Goal: Task Accomplishment & Management: Manage account settings

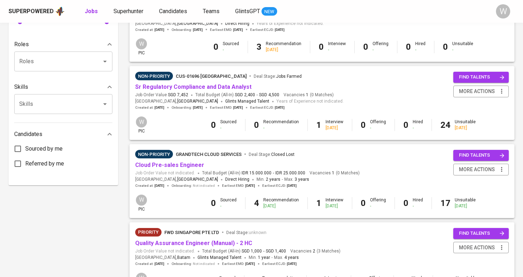
scroll to position [299, 0]
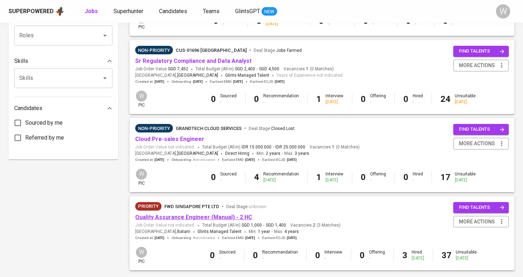
click at [186, 214] on link "Quality Assurance Engineer (Manual) - 2 HC" at bounding box center [193, 217] width 117 height 7
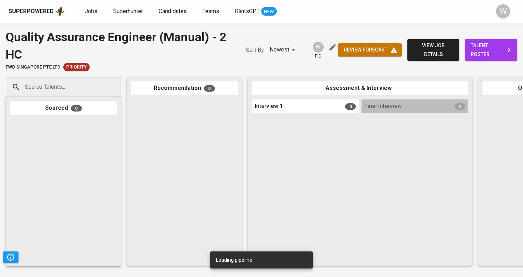
click at [473, 46] on span "talent roster" at bounding box center [490, 49] width 41 height 17
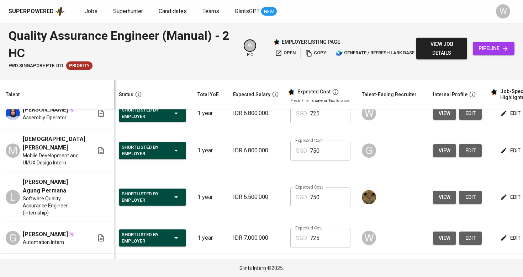
scroll to position [105, 1]
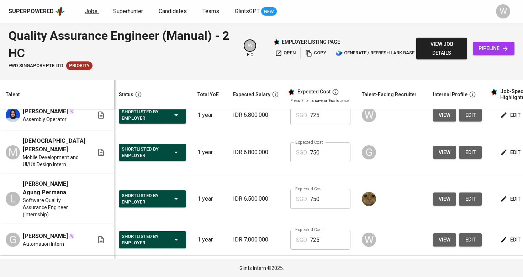
click at [92, 11] on span "Jobs" at bounding box center [91, 11] width 13 height 7
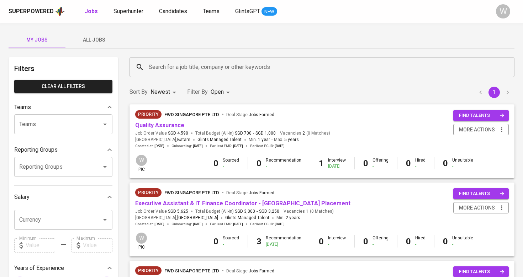
click at [94, 42] on span "All Jobs" at bounding box center [94, 40] width 48 height 9
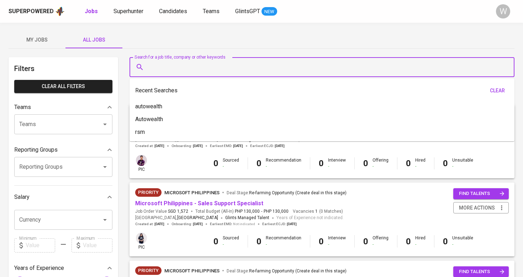
click at [160, 60] on input "Search for a job title, company or other keywords" at bounding box center [323, 67] width 353 height 14
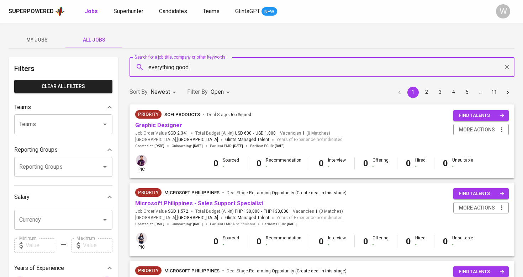
type input "everything good"
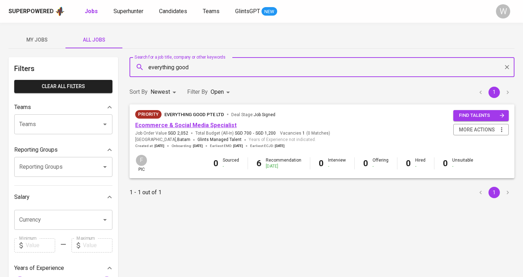
click at [193, 125] on link "Ecommerce & Social Media Specialist" at bounding box center [185, 125] width 101 height 7
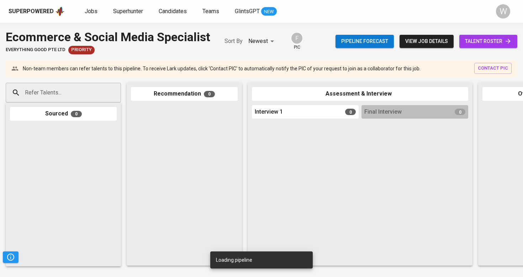
click at [467, 44] on span "talent roster" at bounding box center [488, 41] width 47 height 9
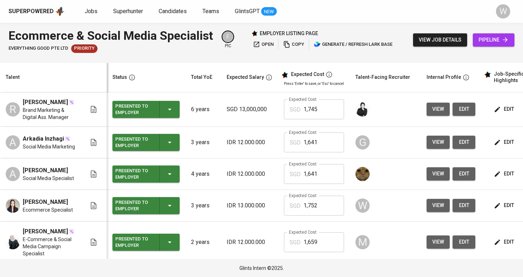
scroll to position [36, 0]
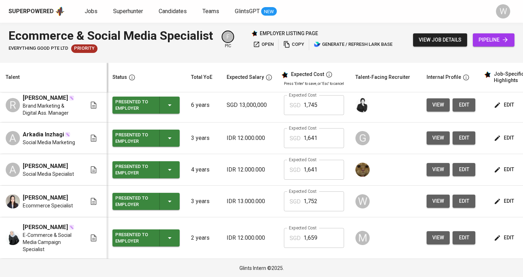
click at [493, 200] on icon "button" at bounding box center [496, 201] width 7 height 7
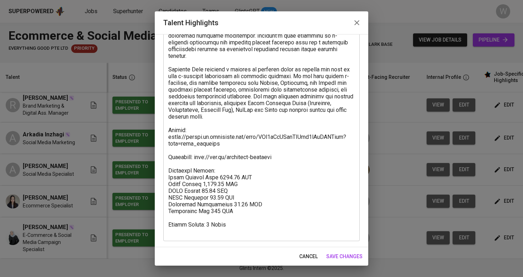
scroll to position [204, 0]
click at [294, 154] on textarea at bounding box center [261, 56] width 186 height 358
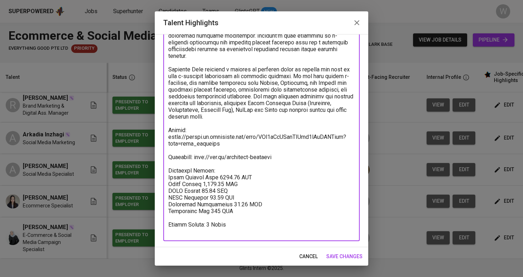
click at [292, 150] on textarea at bounding box center [261, 56] width 186 height 358
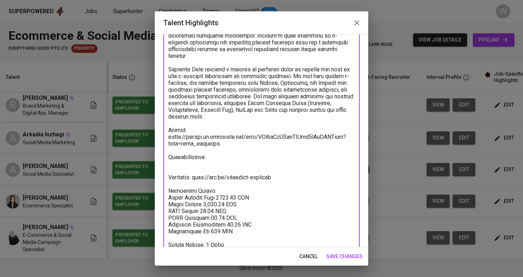
paste textarea "https://glints.sg.larksuite.com/file/CaV7bJOdLoxvDoxGehOlIkPIg1e?from=from_copy…"
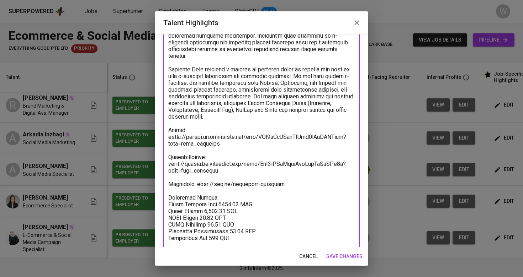
type textarea "Richelle is a highly skilled professional with substantial experience in both e…"
click at [350, 262] on button "save changes" at bounding box center [344, 256] width 42 height 13
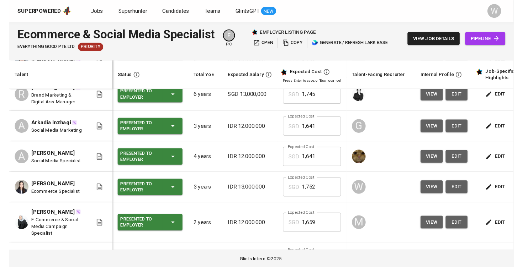
scroll to position [48, 0]
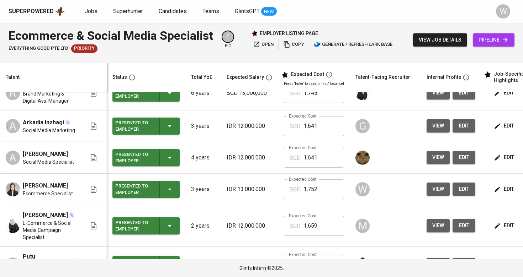
click at [459, 187] on span "edit" at bounding box center [463, 189] width 11 height 9
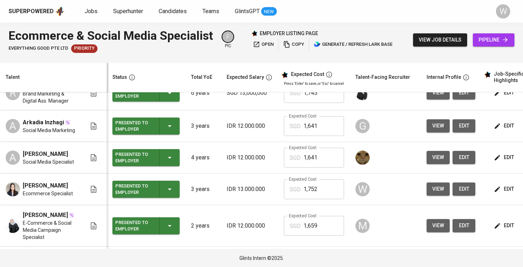
click at [507, 185] on span "edit" at bounding box center [504, 189] width 19 height 9
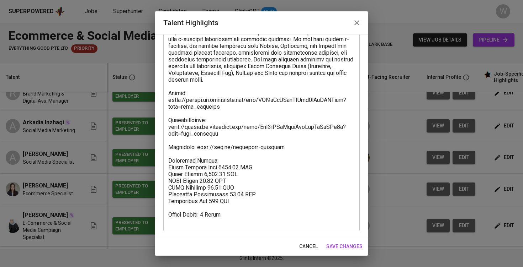
scroll to position [241, 0]
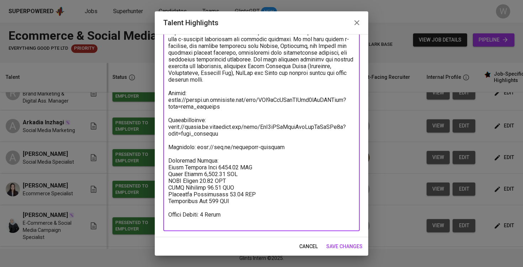
drag, startPoint x: 226, startPoint y: 115, endPoint x: 167, endPoint y: 107, distance: 59.8
click at [167, 107] on div "x Talent Highlights" at bounding box center [261, 32] width 196 height 398
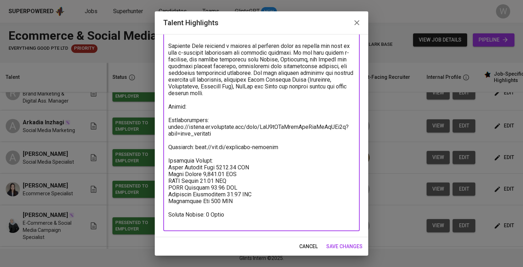
scroll to position [228, 0]
paste textarea "https://glints.sg.larksuite.com/file/OgjKbmqREo8FQmxZ3UElWx9Ygfc?from=from_copy…"
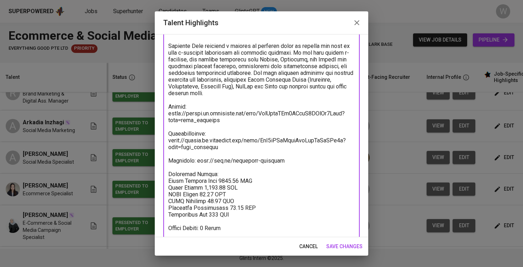
type textarea "Richelle is a highly skilled professional with substantial experience in both e…"
click at [346, 240] on div "cancel save changes" at bounding box center [261, 247] width 213 height 19
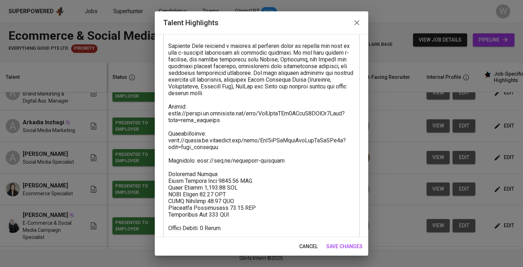
click at [346, 244] on span "save changes" at bounding box center [344, 246] width 36 height 9
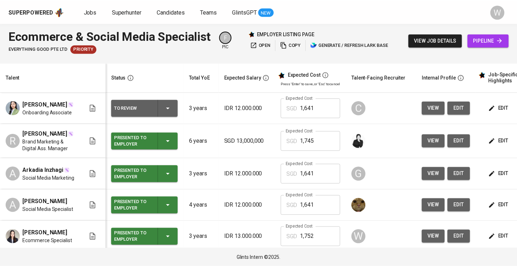
scroll to position [0, 0]
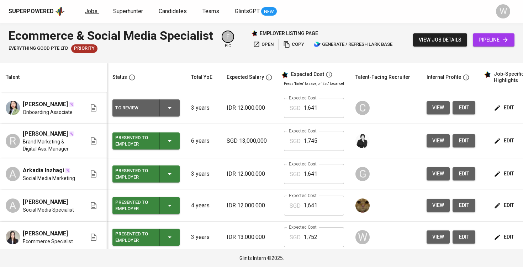
click at [87, 12] on span "Jobs" at bounding box center [91, 11] width 13 height 7
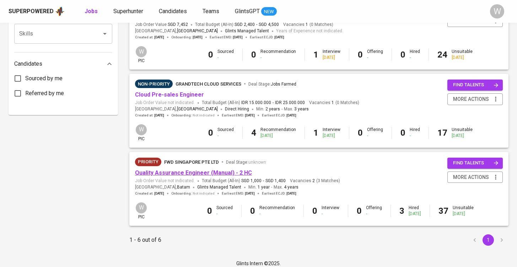
scroll to position [343, 0]
click at [199, 170] on link "Quality Assurance Engineer (Manual) - 2 HC" at bounding box center [193, 173] width 117 height 7
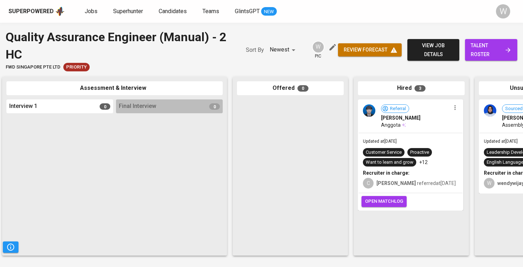
scroll to position [0, 245]
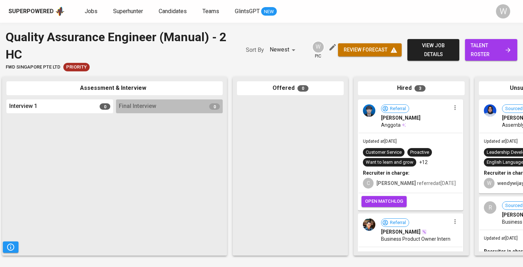
click at [497, 49] on span "talent roster" at bounding box center [490, 49] width 41 height 17
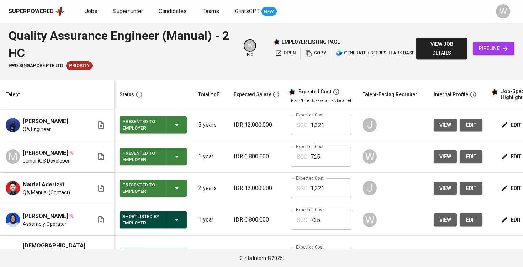
scroll to position [55, 0]
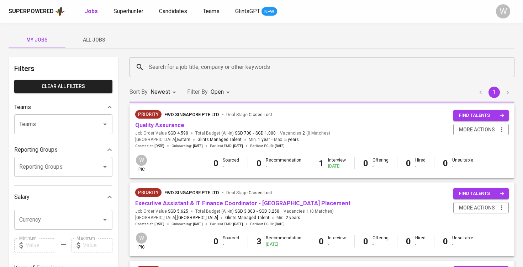
scroll to position [343, 0]
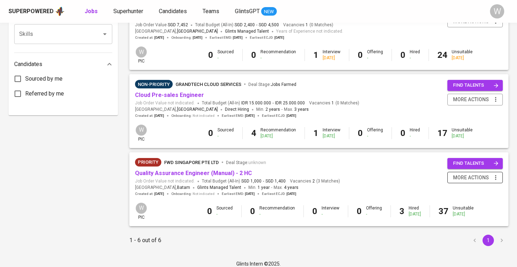
click at [496, 175] on icon "button" at bounding box center [495, 177] width 1 height 5
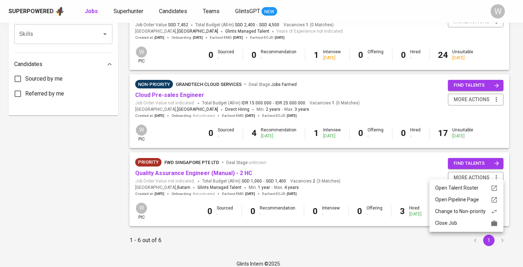
click at [468, 225] on div "Close Job" at bounding box center [466, 223] width 63 height 7
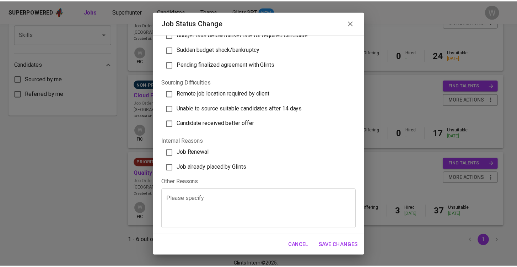
scroll to position [204, 0]
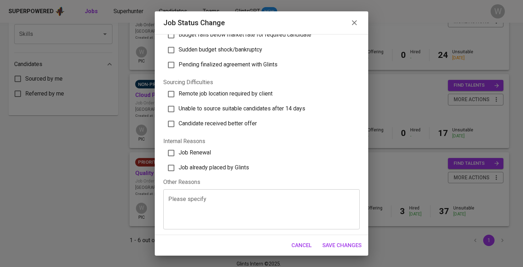
click at [234, 166] on span "Job already placed by Glints" at bounding box center [213, 167] width 70 height 7
click at [178, 166] on input "Job already placed by Glints" at bounding box center [171, 168] width 15 height 15
checkbox input "true"
click at [352, 247] on span "Save Changes" at bounding box center [341, 245] width 39 height 9
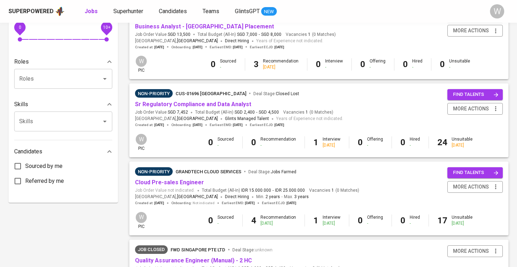
scroll to position [257, 0]
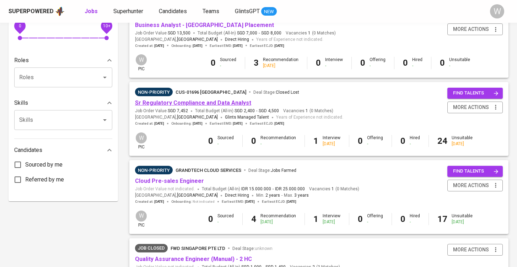
click at [234, 100] on link "Sr Regulatory Compliance and Data Analyst" at bounding box center [193, 103] width 116 height 7
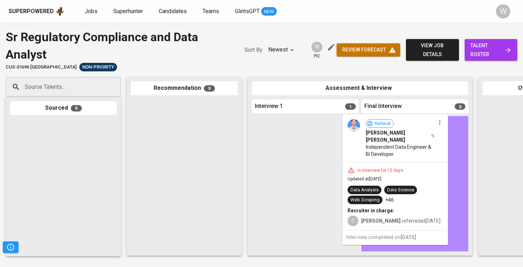
drag, startPoint x: 297, startPoint y: 154, endPoint x: 391, endPoint y: 153, distance: 93.9
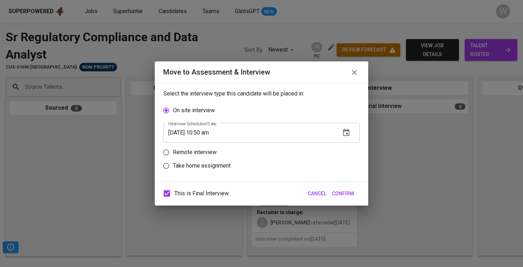
click at [202, 152] on p "Remote interview" at bounding box center [195, 152] width 44 height 9
click at [173, 152] on input "Remote interview" at bounding box center [166, 153] width 14 height 14
radio input "true"
click at [343, 193] on span "Confirm" at bounding box center [343, 194] width 22 height 9
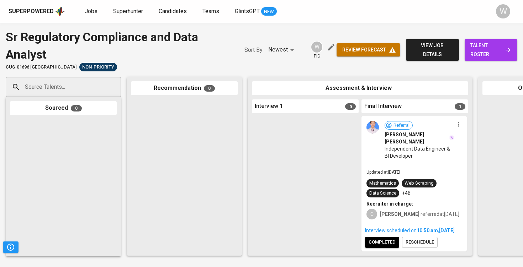
scroll to position [11, 0]
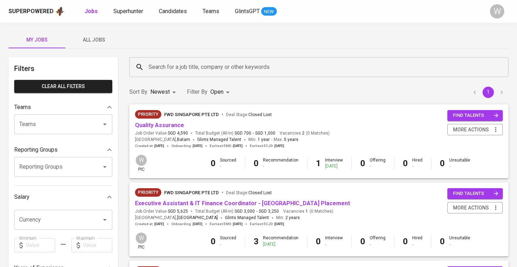
scroll to position [0, 0]
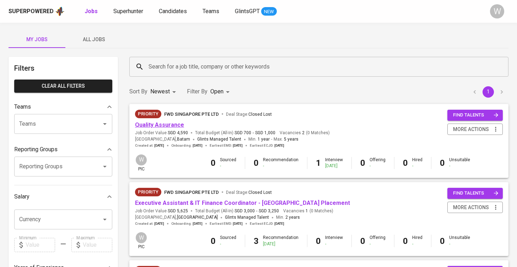
click at [168, 123] on link "Quality Assurance" at bounding box center [159, 125] width 49 height 7
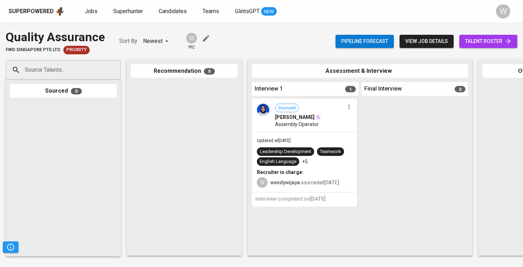
click at [473, 41] on span "talent roster" at bounding box center [488, 41] width 47 height 9
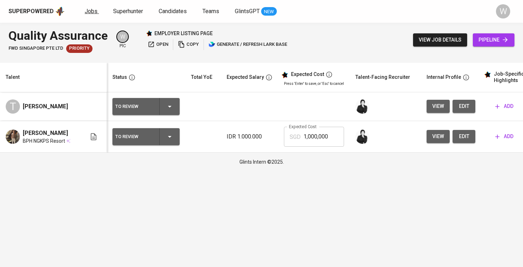
click at [92, 12] on span "Jobs" at bounding box center [91, 11] width 13 height 7
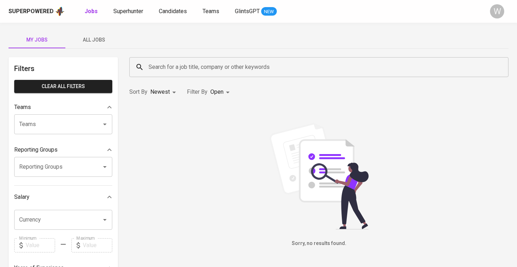
click at [89, 33] on button "All Jobs" at bounding box center [93, 39] width 57 height 17
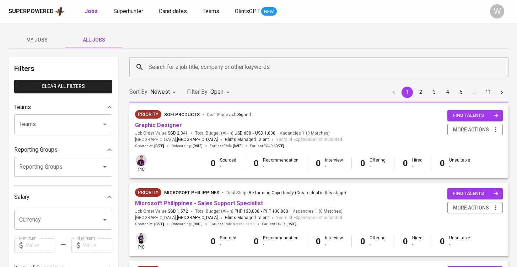
click at [176, 76] on div "Search for a job title, company or other keywords" at bounding box center [318, 67] width 379 height 20
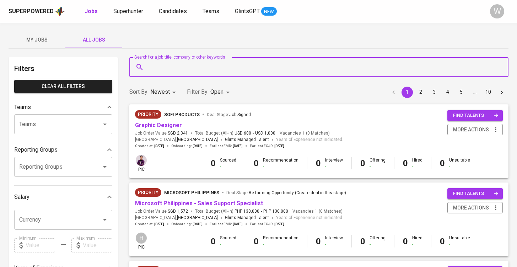
click at [177, 70] on input "Search for a job title, company or other keywords" at bounding box center [321, 67] width 348 height 14
type input "Autowealth"
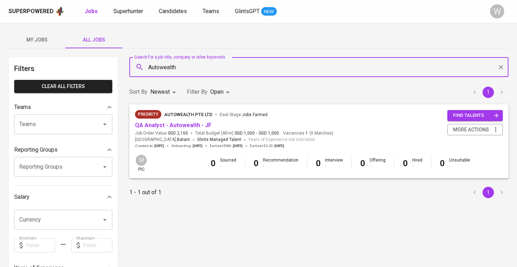
click at [177, 122] on span "QA Analyst - Autowealth - JF" at bounding box center [173, 126] width 76 height 8
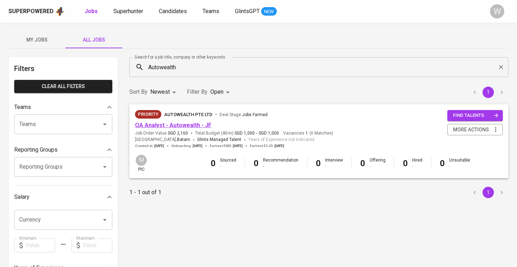
click at [187, 124] on link "QA Analyst - Autowealth - JF" at bounding box center [173, 125] width 76 height 7
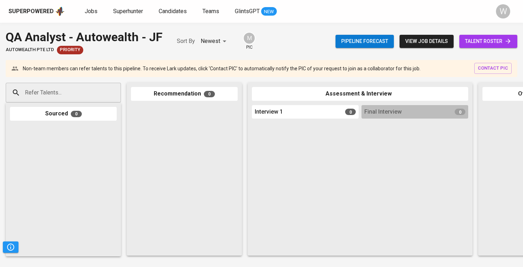
click at [498, 47] on link "talent roster" at bounding box center [488, 41] width 58 height 13
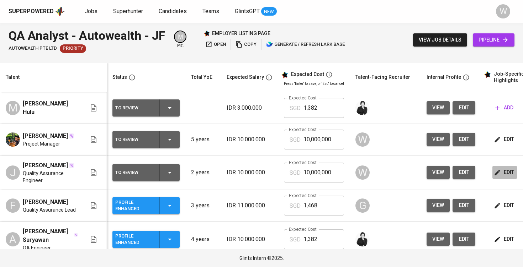
click at [493, 175] on icon "button" at bounding box center [496, 172] width 7 height 7
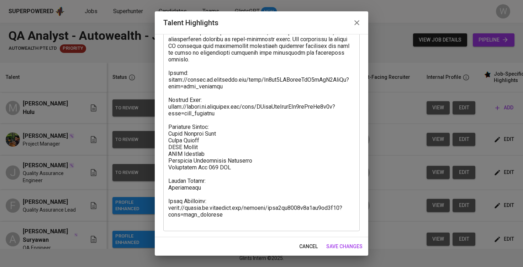
scroll to position [234, 0]
click at [340, 249] on span "save changes" at bounding box center [344, 246] width 36 height 9
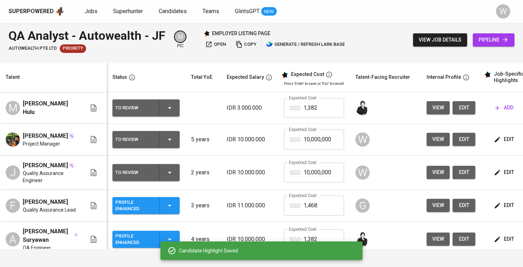
click at [453, 44] on span "view job details" at bounding box center [439, 40] width 43 height 9
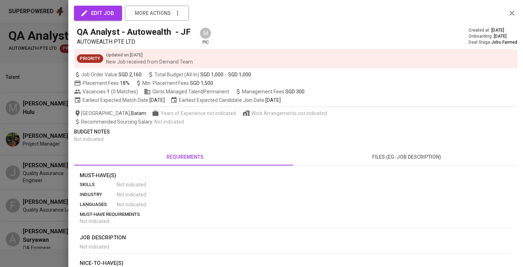
click at [31, 135] on div at bounding box center [261, 133] width 523 height 267
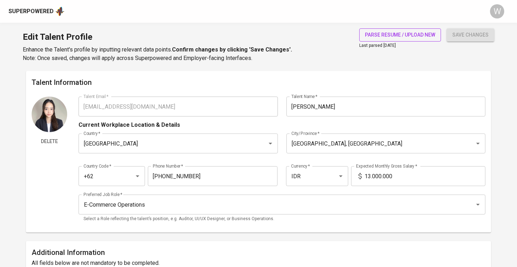
click at [394, 37] on span "parse resume / upload new" at bounding box center [400, 35] width 70 height 9
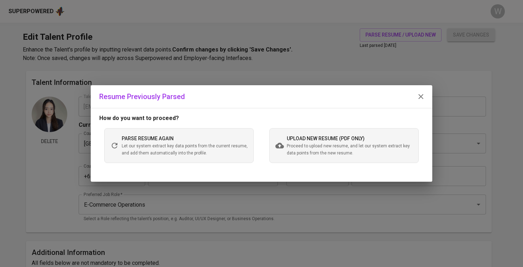
click at [305, 127] on div "How do you want to proceed? parse resume again Let our system extract key data …" at bounding box center [261, 145] width 341 height 74
click at [302, 137] on span "upload new resume (pdf only)" at bounding box center [326, 139] width 78 height 6
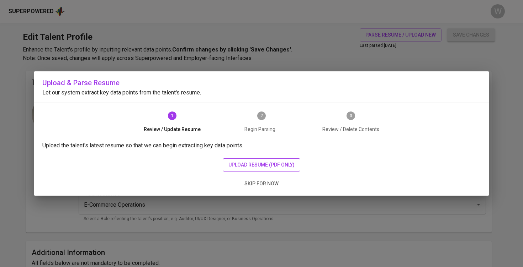
click at [248, 160] on button "upload resume (pdf only)" at bounding box center [262, 165] width 78 height 13
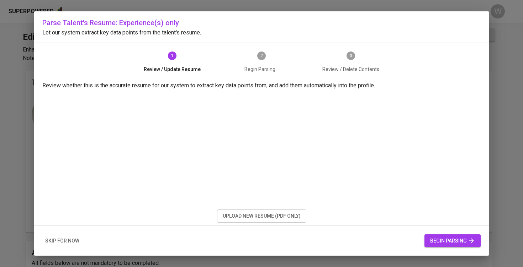
click at [442, 241] on span "begin parsing" at bounding box center [452, 241] width 45 height 9
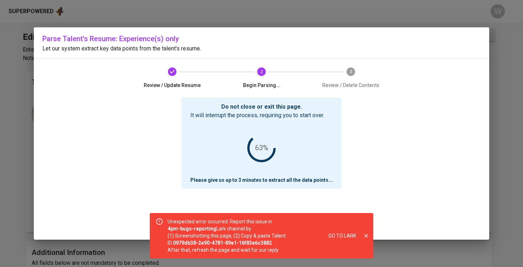
click at [367, 232] on button "close" at bounding box center [366, 236] width 9 height 9
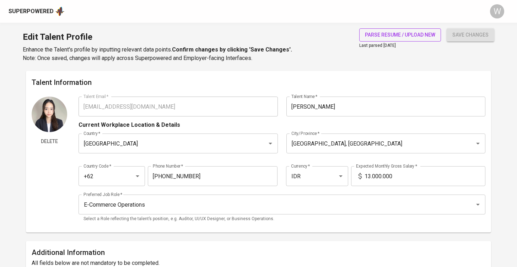
click at [390, 31] on span "parse resume / upload new" at bounding box center [400, 35] width 70 height 9
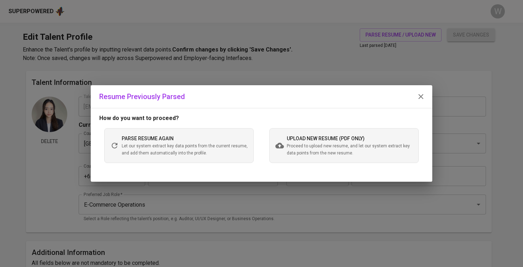
click at [204, 129] on div "parse resume again Let our system extract key data points from the current resu…" at bounding box center [178, 145] width 149 height 35
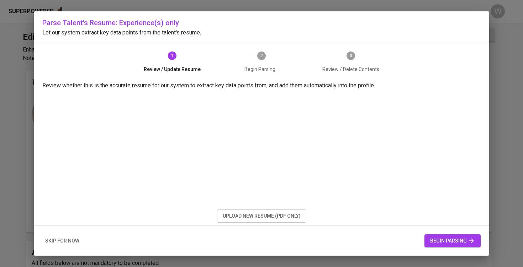
click at [467, 242] on span "begin parsing" at bounding box center [452, 241] width 45 height 9
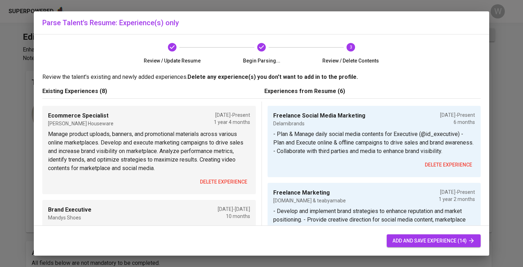
click at [208, 178] on span "delete experience" at bounding box center [223, 182] width 47 height 9
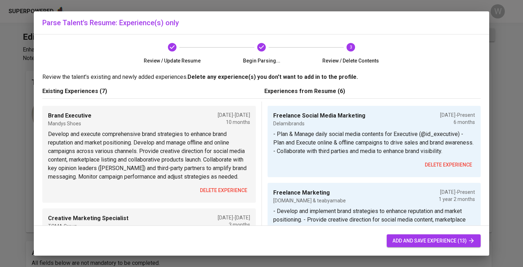
click at [208, 178] on p "Develop and execute comprehensive brand strategies to enhance brand reputation …" at bounding box center [149, 155] width 202 height 51
click at [207, 195] on span "delete experience" at bounding box center [223, 190] width 47 height 9
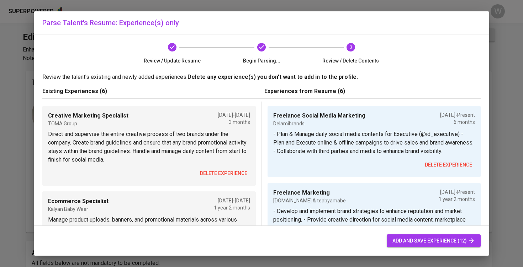
click at [210, 176] on span "delete experience" at bounding box center [223, 173] width 47 height 9
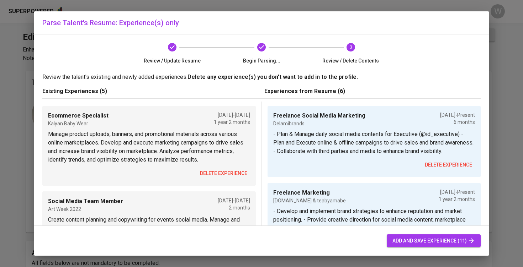
click at [210, 170] on span "delete experience" at bounding box center [223, 173] width 47 height 9
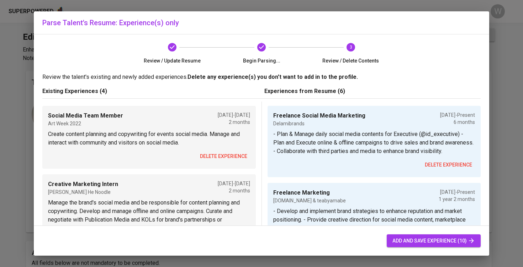
click at [210, 158] on span "delete experience" at bounding box center [223, 156] width 47 height 9
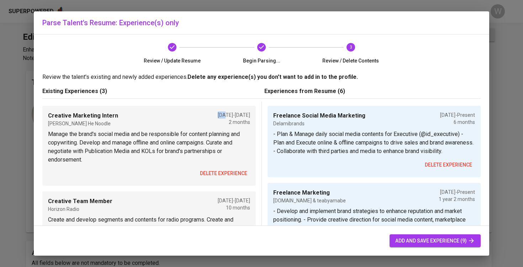
click at [207, 171] on span "delete experience" at bounding box center [223, 173] width 47 height 9
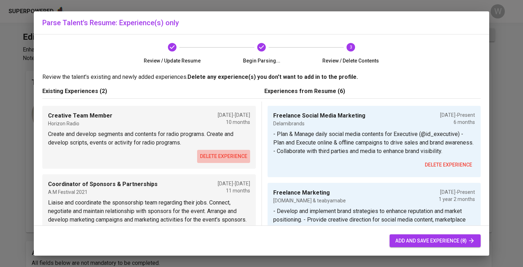
click at [209, 158] on span "delete experience" at bounding box center [223, 156] width 47 height 9
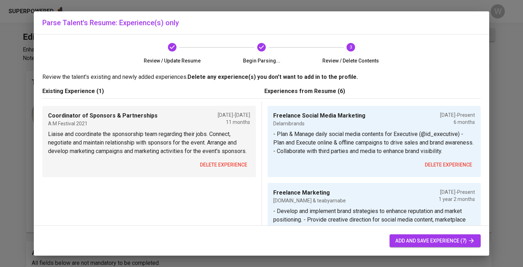
click at [208, 170] on span "delete experience" at bounding box center [223, 165] width 47 height 9
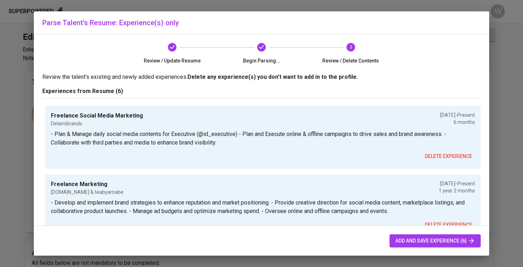
click at [434, 247] on div "add and save experience (6)" at bounding box center [261, 241] width 455 height 30
click at [434, 245] on span "add and save experience (6)" at bounding box center [435, 241] width 80 height 9
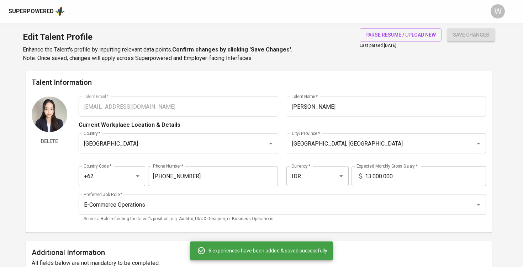
type input "Freelance Social Media Marketing"
type input "Delamibrands"
type input "03/01/2025"
type input "Freelance Marketing"
type input "studiosola.id & teabyamabe"
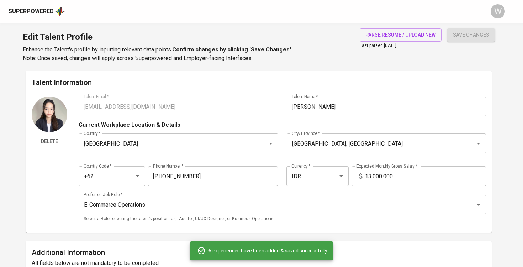
checkbox input "true"
type input "07/01/2024"
type input "Brand Executive"
type input "Mandy’s Shoes"
type input "11/01/2023"
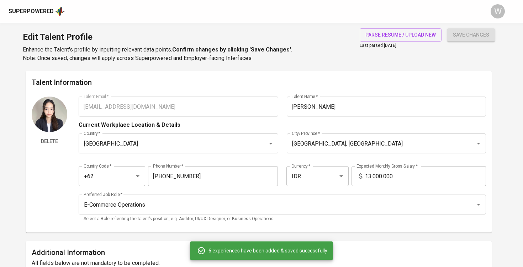
type input "09/01/2024"
type input "Brand Marketing Intern"
type input "Noona Cosmetic Centre"
type input "07/01/2023"
type input "10/01/2023"
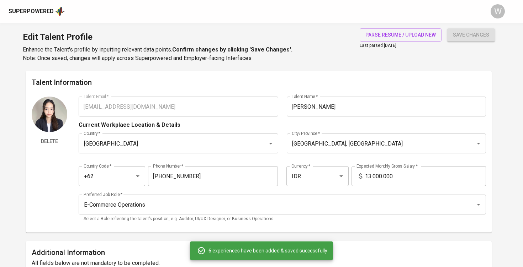
type input "Ecommerce Specialist"
type input "Kalyan Baby Wear"
type input "01/01/2022"
type input "03/01/2023"
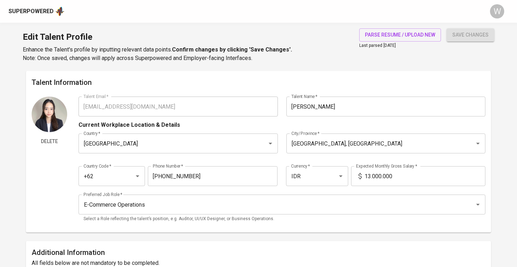
click at [464, 32] on span "save changes" at bounding box center [471, 35] width 36 height 9
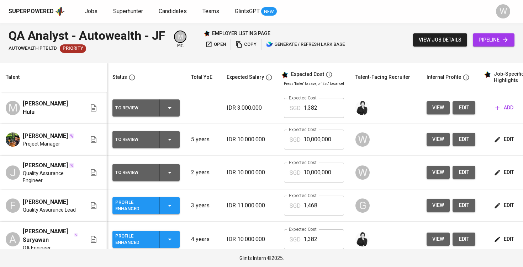
click at [496, 176] on icon "button" at bounding box center [496, 172] width 7 height 7
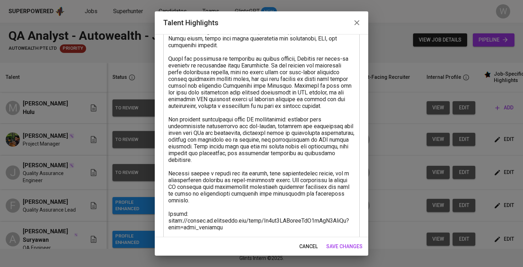
scroll to position [174, 0]
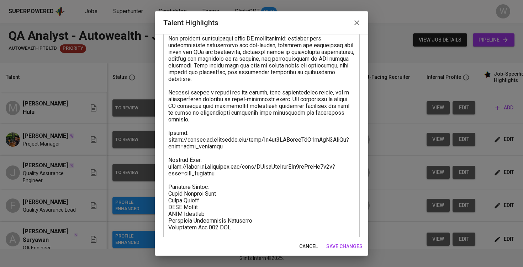
click at [210, 205] on textarea at bounding box center [261, 96] width 186 height 378
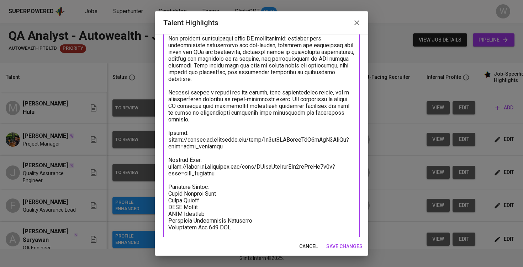
paste textarea "901.03"
paste textarea "50.05"
paste textarea "55.80"
paste textarea "75.09"
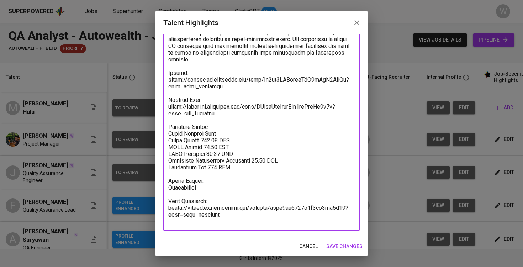
scroll to position [234, 0]
click at [238, 140] on textarea at bounding box center [261, 36] width 186 height 378
drag, startPoint x: 236, startPoint y: 177, endPoint x: 162, endPoint y: 134, distance: 85.6
click at [162, 134] on div "Enhance the Talent's profile by adding highlights relevant to this job - accomp…" at bounding box center [261, 135] width 213 height 203
type textarea "Jacques has around two and a half years of experience as a Quality Assurance En…"
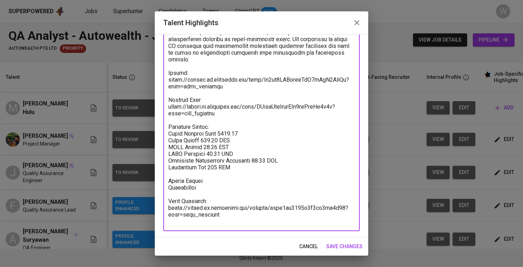
click at [347, 243] on span "save changes" at bounding box center [344, 246] width 36 height 9
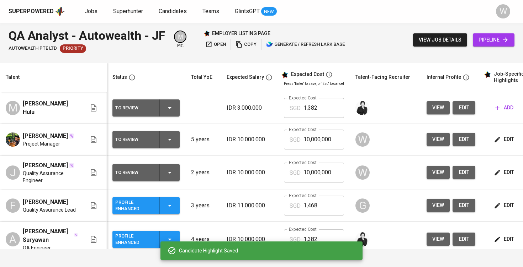
click at [332, 176] on input "10,000,000" at bounding box center [323, 173] width 41 height 20
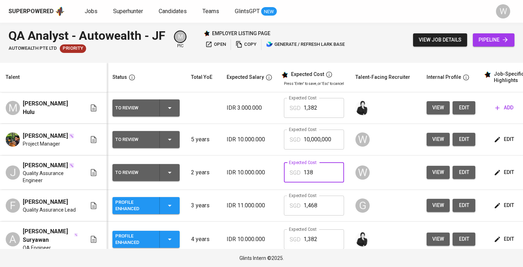
type input "1,382"
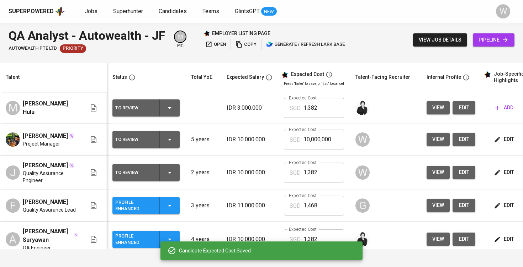
click at [329, 143] on input "10,000,000" at bounding box center [323, 140] width 41 height 20
type input "1,382"
click at [507, 134] on td "edit" at bounding box center [513, 140] width 64 height 32
click at [506, 139] on span "edit" at bounding box center [504, 139] width 19 height 9
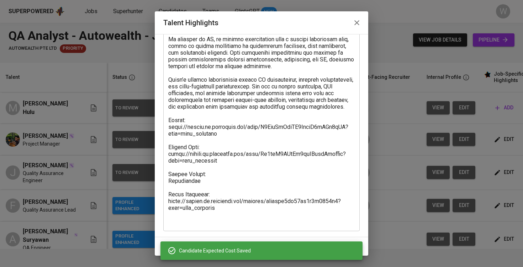
click at [228, 156] on textarea at bounding box center [261, 36] width 186 height 378
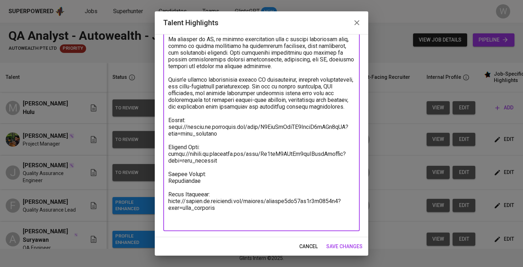
click at [226, 177] on textarea at bounding box center [261, 36] width 186 height 378
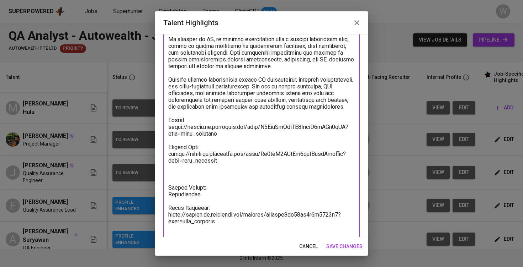
paste textarea "Breakdown Salary: Total Payroll Cost 1381.97 Basic Salary 901.03 SGD BPJS Healt…"
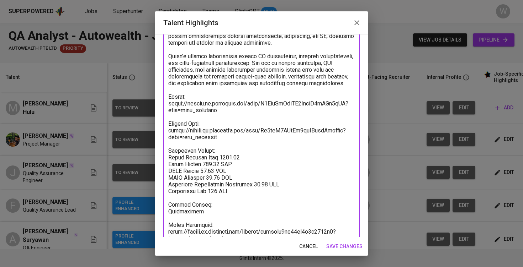
scroll to position [262, 0]
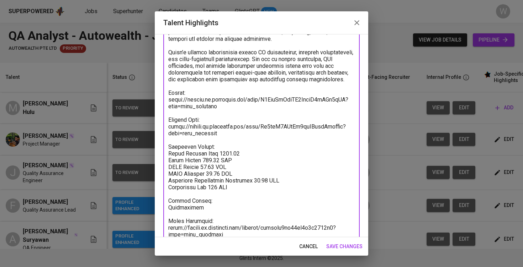
type textarea "Dhana has close to four years of professional experience as a Quality Assurance…"
click at [353, 251] on button "save changes" at bounding box center [344, 246] width 42 height 13
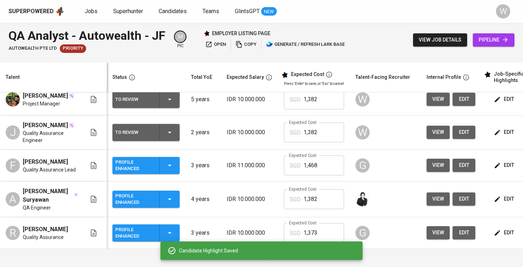
scroll to position [49, 0]
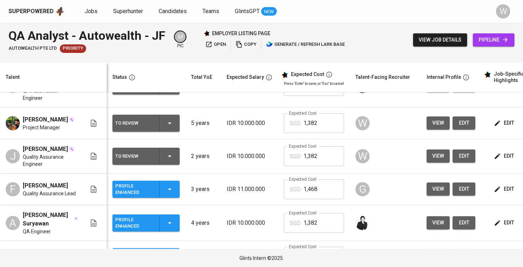
scroll to position [27, 0]
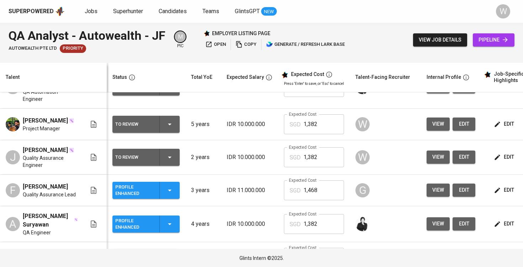
click at [469, 151] on button "edit" at bounding box center [463, 157] width 23 height 13
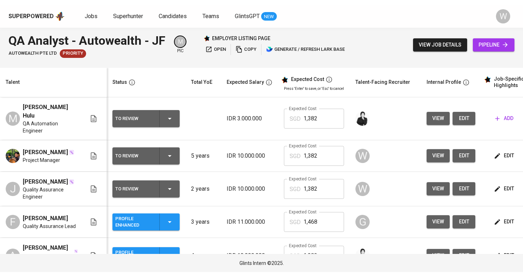
scroll to position [0, 0]
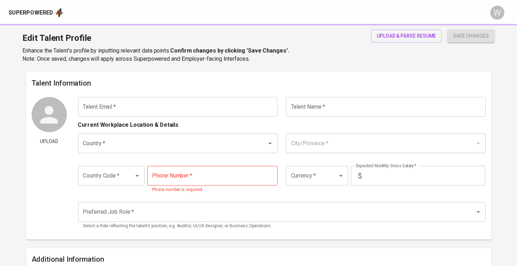
type input "[EMAIL_ADDRESS][DOMAIN_NAME]"
type input "[PERSON_NAME]"
type input "[GEOGRAPHIC_DATA]"
type input "[GEOGRAPHIC_DATA], [GEOGRAPHIC_DATA]"
type input "+62"
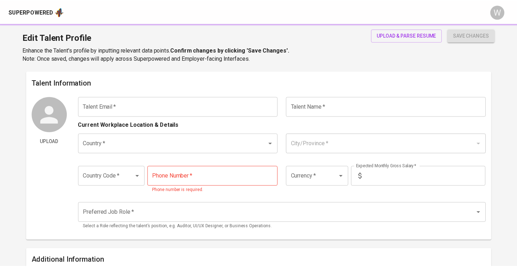
type input "[PHONE_NUMBER]"
type input "IDR"
type input "QA Engineer"
radio input "true"
type input "2"
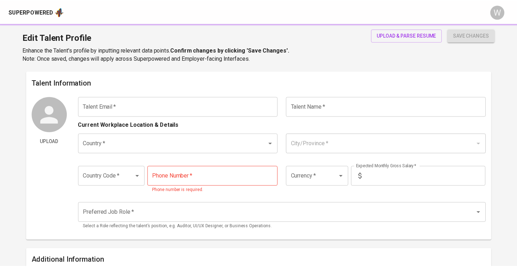
type input "Immediately Available"
type input "[URL][DOMAIN_NAME]"
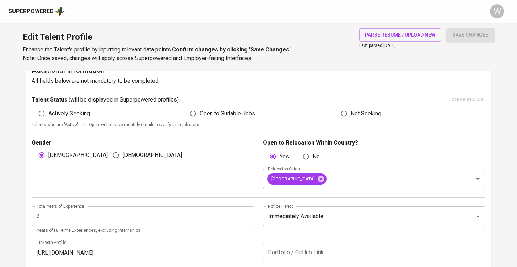
scroll to position [184, 0]
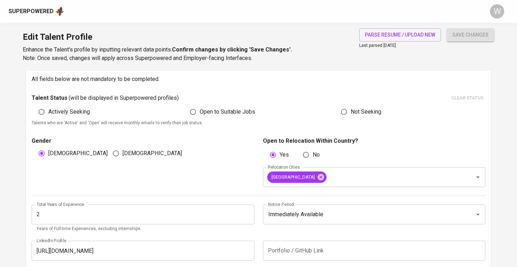
click at [104, 212] on input "2" at bounding box center [143, 215] width 223 height 20
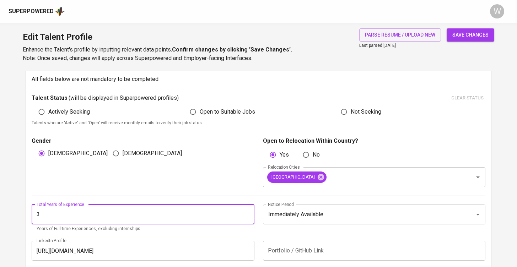
type input "3"
click at [465, 38] on span "save changes" at bounding box center [471, 35] width 36 height 9
